Goal: Task Accomplishment & Management: Use online tool/utility

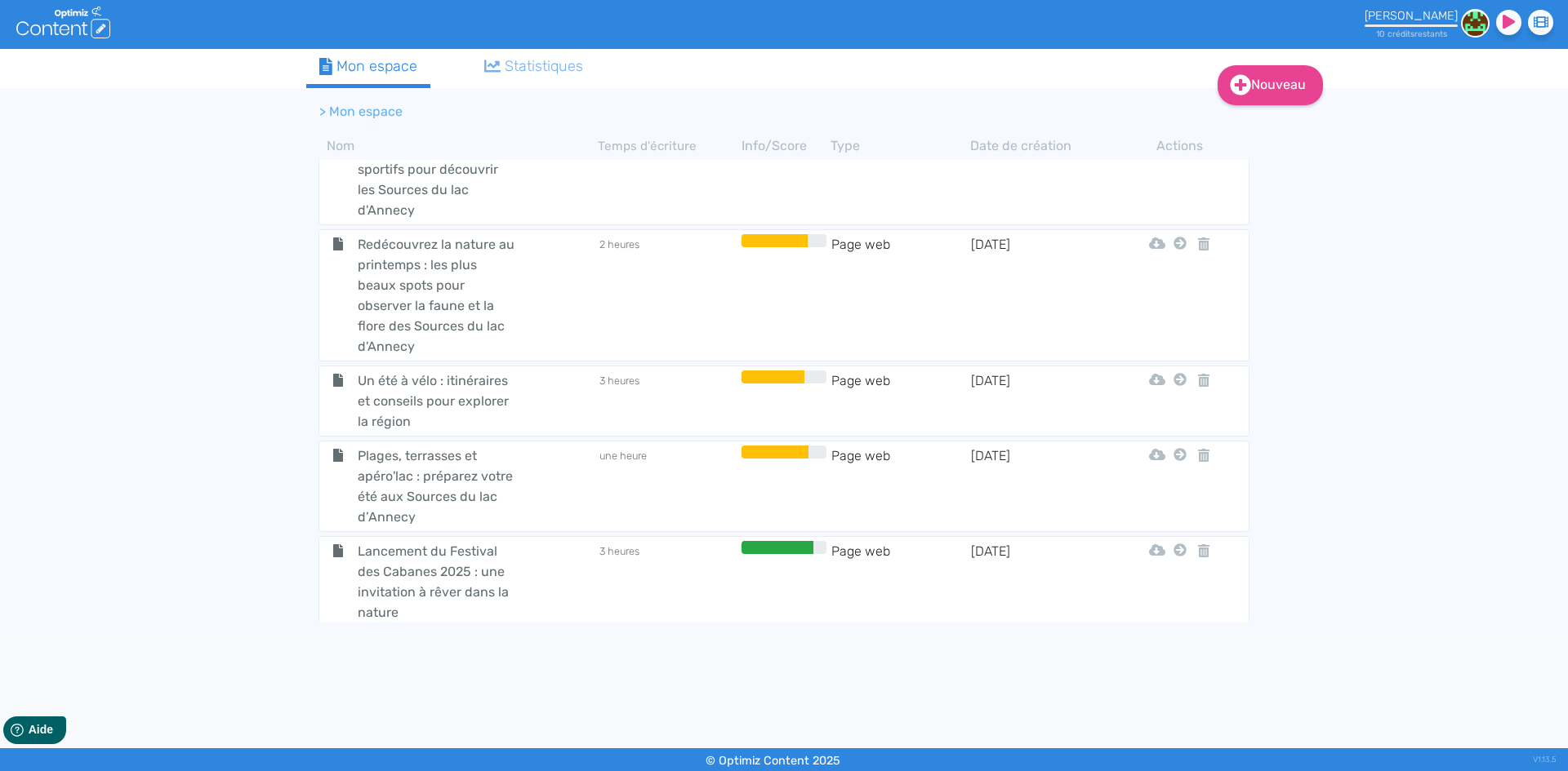
scroll to position [1748, 0]
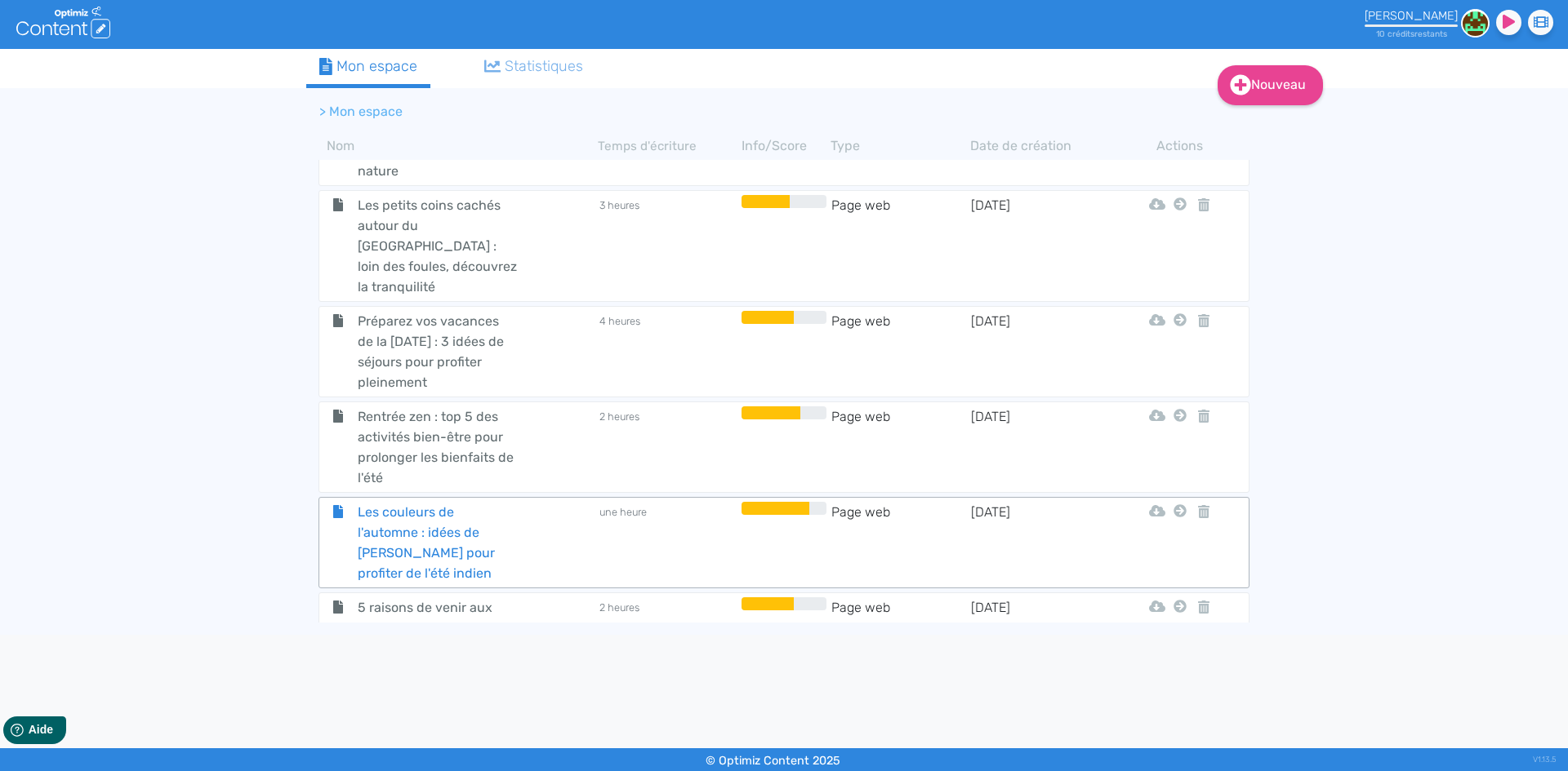
click at [441, 502] on span "Les couleurs de l'automne : idées de [PERSON_NAME] pour profiter de l'été indien" at bounding box center [437, 542] width 183 height 81
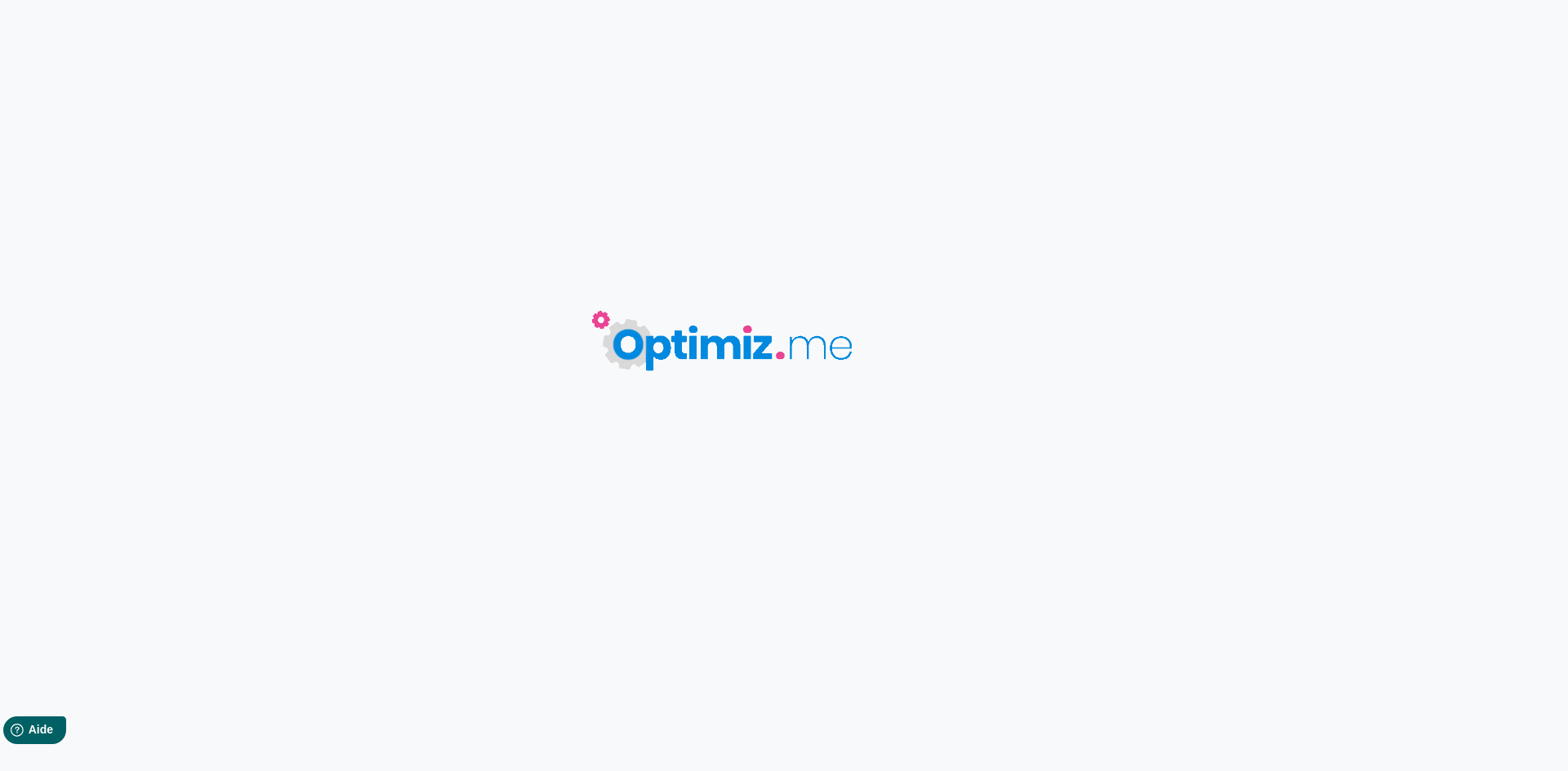
type input "Les couleurs de l'automne : idées de [PERSON_NAME] pour profiter de l'été indien"
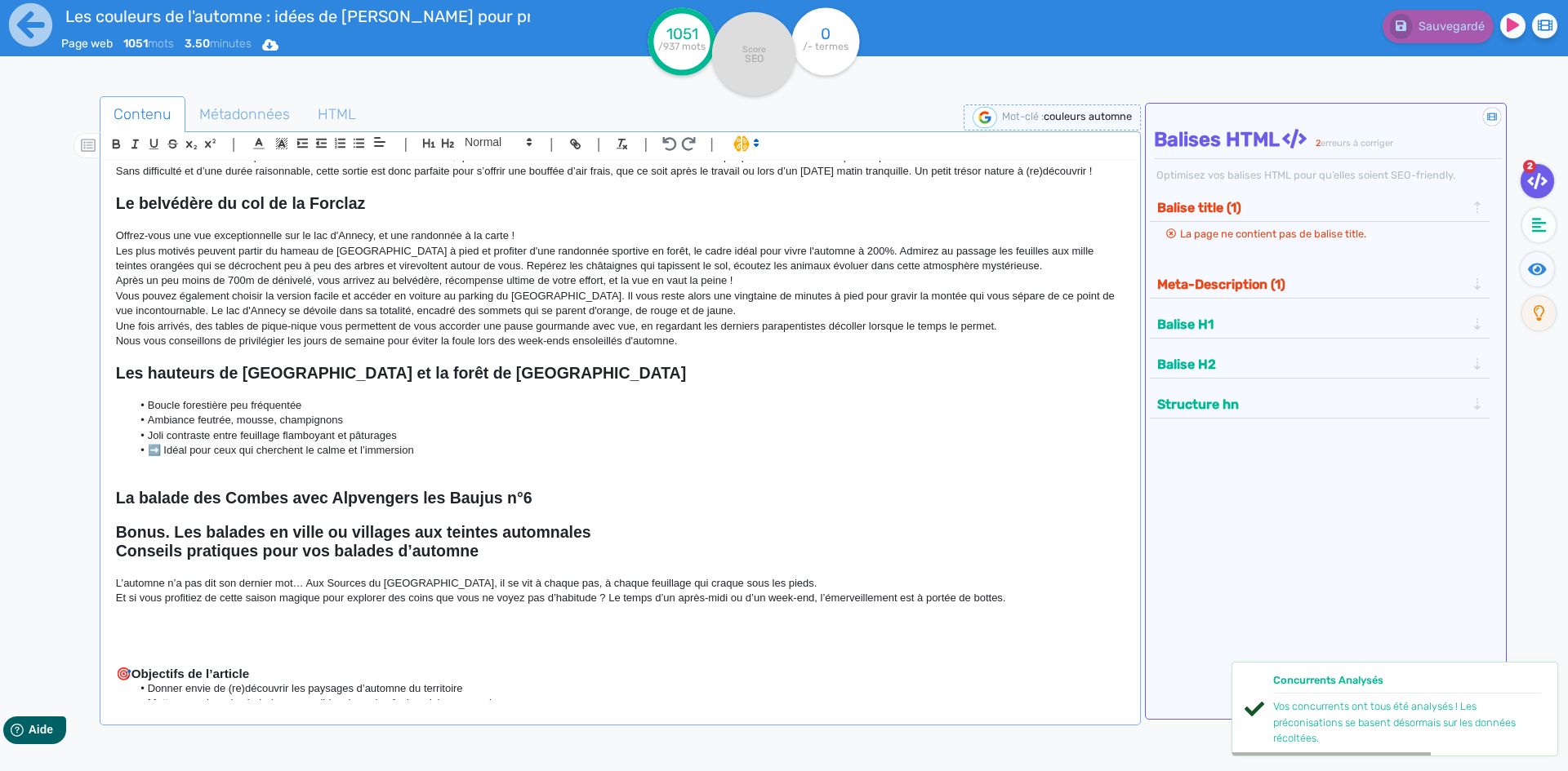
scroll to position [245, 0]
